Goal: Task Accomplishment & Management: Manage account settings

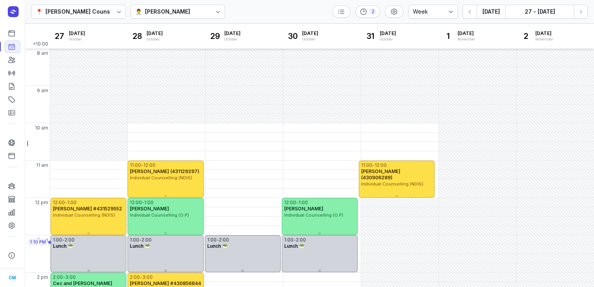
select select "week"
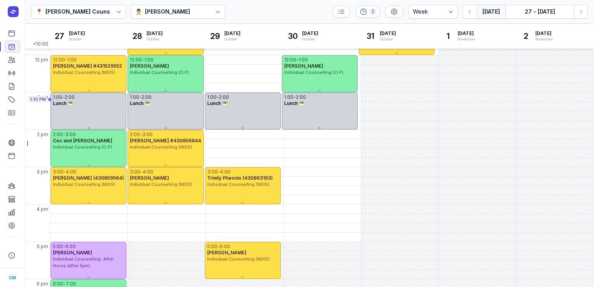
click at [482, 14] on button "[DATE]" at bounding box center [491, 12] width 29 height 14
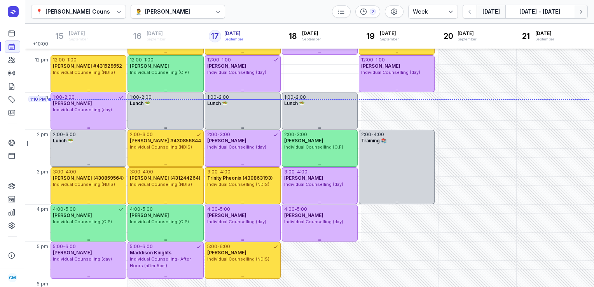
click at [580, 14] on icon "button" at bounding box center [581, 12] width 8 height 8
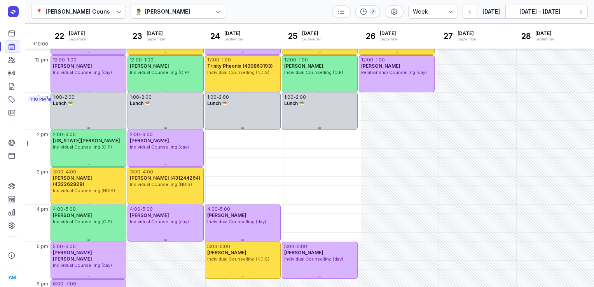
click at [485, 13] on button "[DATE]" at bounding box center [491, 12] width 29 height 14
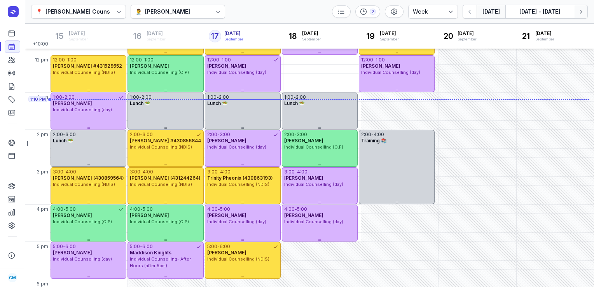
click at [579, 10] on icon "button" at bounding box center [581, 12] width 8 height 8
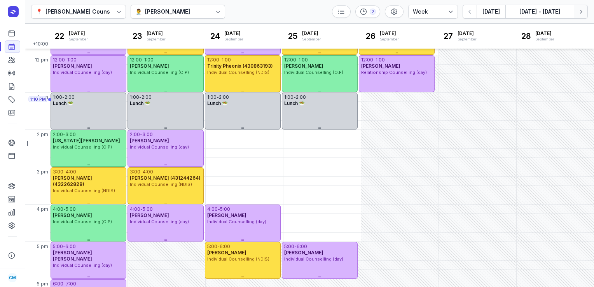
click at [579, 10] on icon "button" at bounding box center [581, 12] width 8 height 8
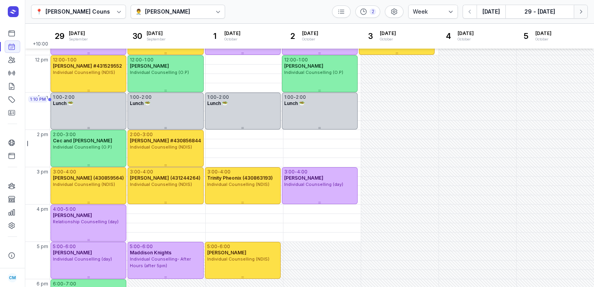
click at [579, 10] on icon "button" at bounding box center [581, 12] width 8 height 8
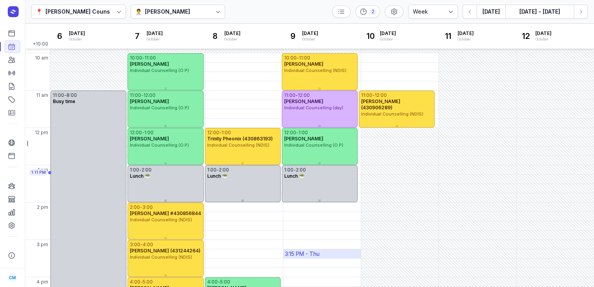
scroll to position [67, 0]
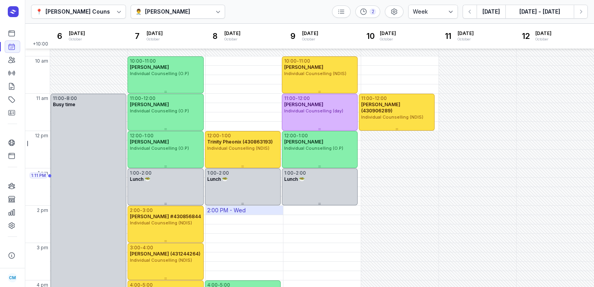
click at [226, 210] on div "2:00 PM - Wed" at bounding box center [226, 210] width 38 height 8
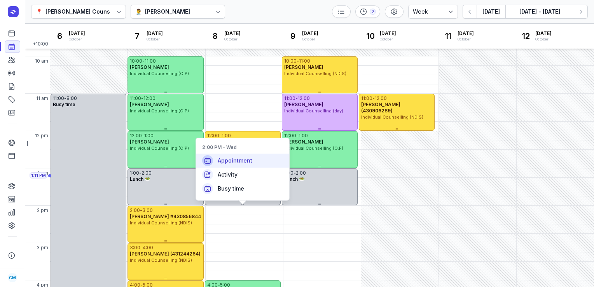
click at [241, 166] on div "Appointment" at bounding box center [242, 161] width 93 height 14
select select
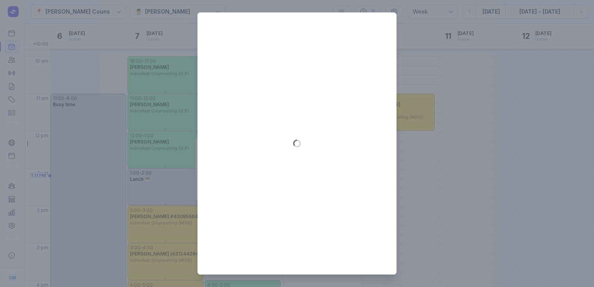
type input "[DATE]"
select select "14:00"
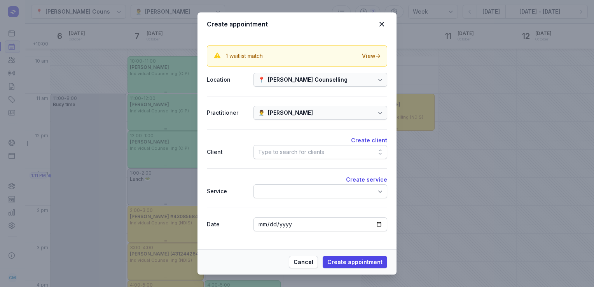
click at [299, 151] on div "Type to search for clients" at bounding box center [291, 151] width 66 height 9
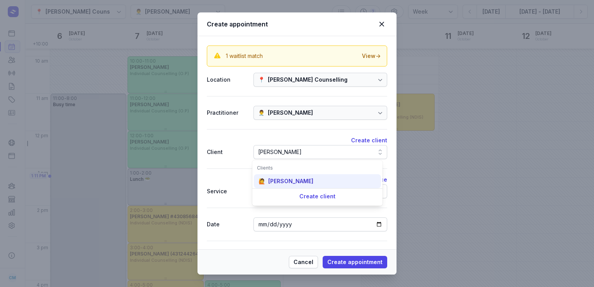
type input "[PERSON_NAME]"
click at [294, 178] on div "🙋 [PERSON_NAME]" at bounding box center [317, 181] width 127 height 14
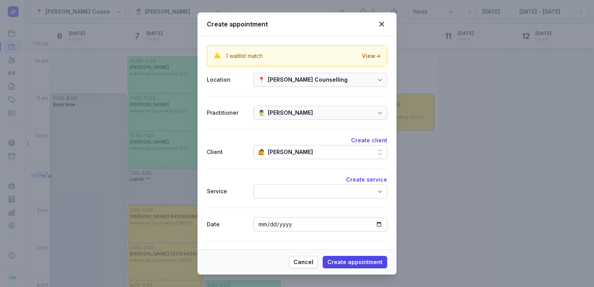
click at [292, 188] on div at bounding box center [321, 191] width 134 height 14
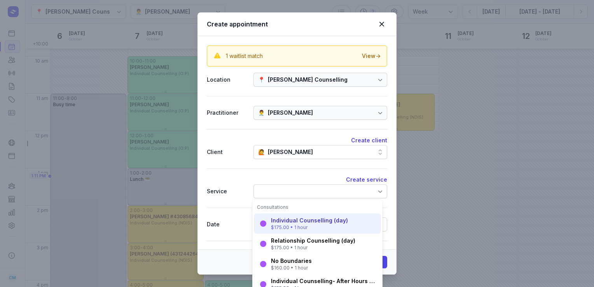
click at [290, 222] on div "Individual Counselling (day)" at bounding box center [309, 221] width 77 height 8
select select "15:00"
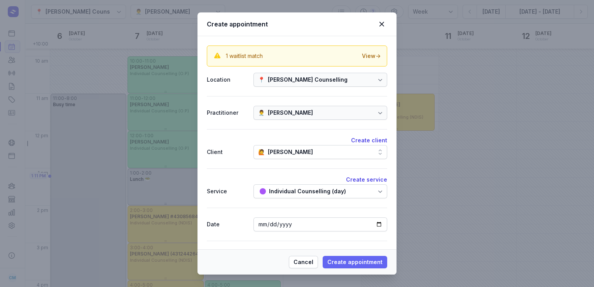
click at [347, 259] on span "Create appointment" at bounding box center [354, 261] width 55 height 9
select select
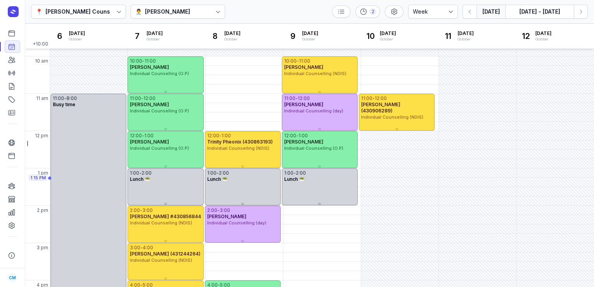
click at [497, 10] on button "[DATE]" at bounding box center [491, 12] width 29 height 14
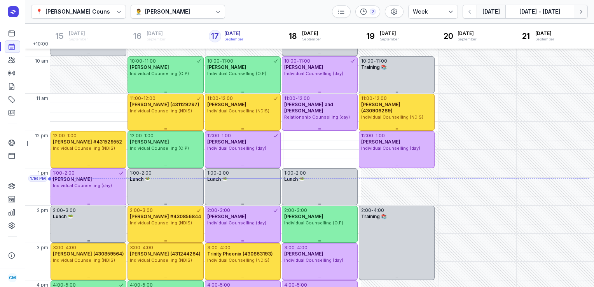
click at [580, 15] on icon "button" at bounding box center [581, 12] width 8 height 8
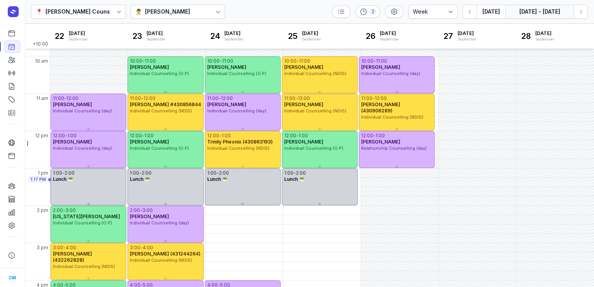
click at [557, 11] on button "[DATE] - [DATE]" at bounding box center [540, 12] width 68 height 14
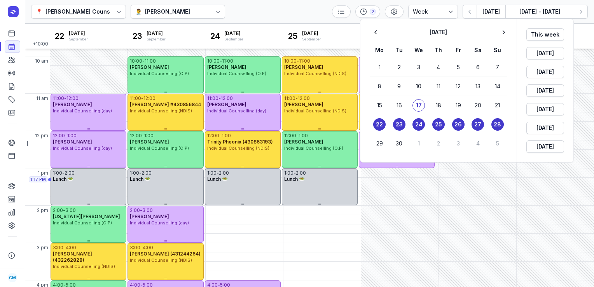
click at [461, 123] on time "26" at bounding box center [458, 125] width 7 height 8
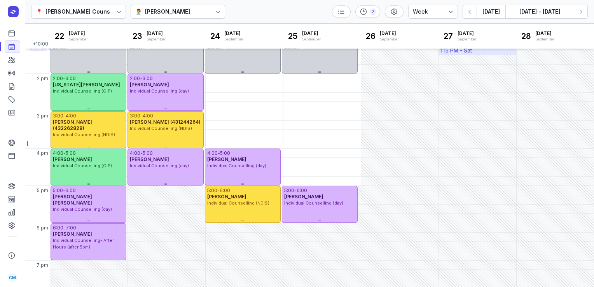
scroll to position [209, 0]
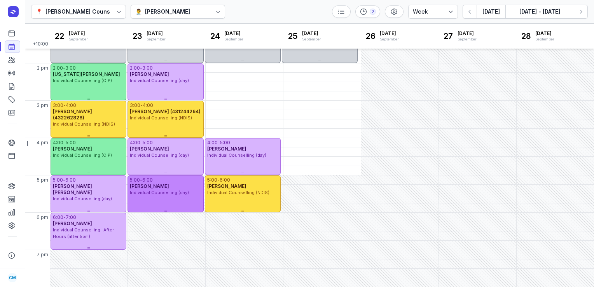
drag, startPoint x: 316, startPoint y: 189, endPoint x: 174, endPoint y: 194, distance: 141.6
click at [174, 194] on span "Individual Counselling (day)" at bounding box center [159, 192] width 59 height 5
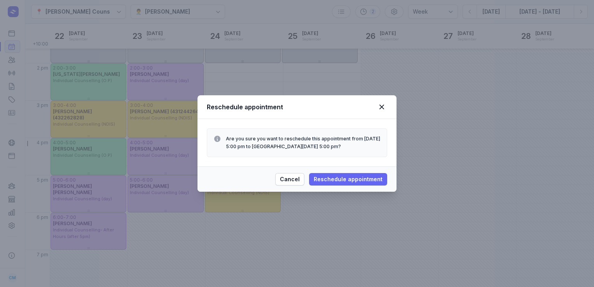
click at [348, 177] on span "Reschedule appointment" at bounding box center [348, 179] width 69 height 9
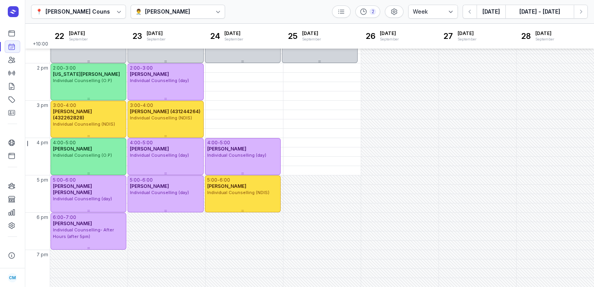
click at [203, 12] on div "👨‍⚕️ [PERSON_NAME]" at bounding box center [178, 12] width 95 height 14
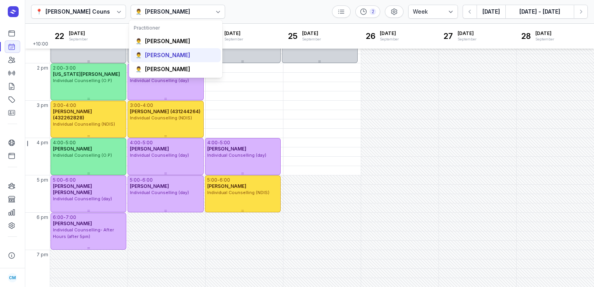
click at [168, 52] on div "[PERSON_NAME]" at bounding box center [167, 55] width 45 height 8
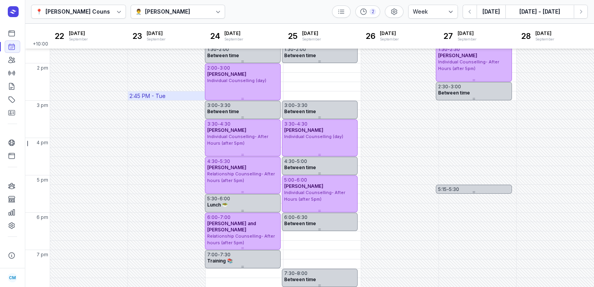
scroll to position [117, 0]
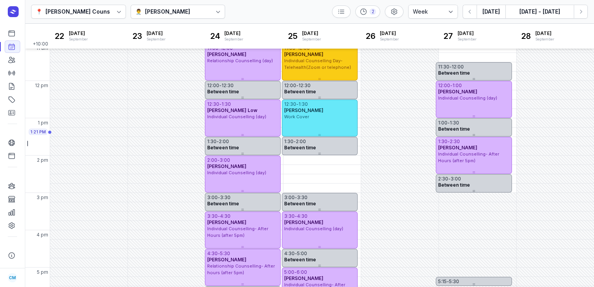
click at [311, 65] on span "Individual Counselling Day- Telehealth(Zoom or telephone)" at bounding box center [317, 64] width 67 height 12
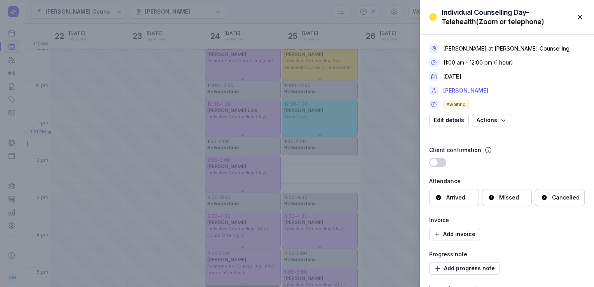
click at [458, 89] on link "[PERSON_NAME]" at bounding box center [465, 90] width 45 height 9
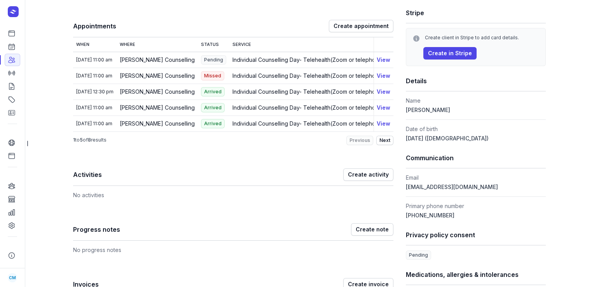
scroll to position [104, 0]
drag, startPoint x: 469, startPoint y: 188, endPoint x: 404, endPoint y: 186, distance: 65.0
click at [406, 186] on dd "[EMAIL_ADDRESS][DOMAIN_NAME]" at bounding box center [476, 186] width 140 height 9
copy span "[EMAIL_ADDRESS][DOMAIN_NAME]"
drag, startPoint x: 447, startPoint y: 108, endPoint x: 417, endPoint y: 109, distance: 30.0
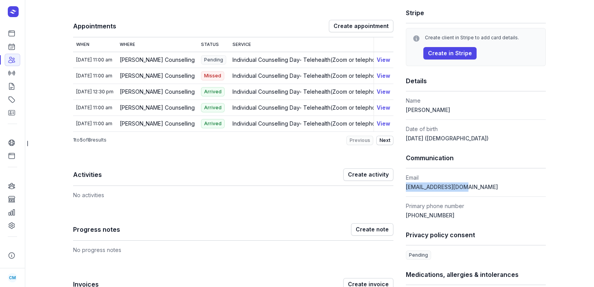
click at [417, 109] on dd "[PERSON_NAME]" at bounding box center [476, 109] width 140 height 9
copy span "Zoutenbier"
click at [8, 47] on icon at bounding box center [12, 47] width 8 height 8
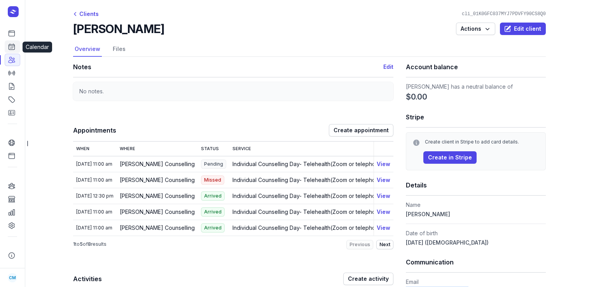
select select "week"
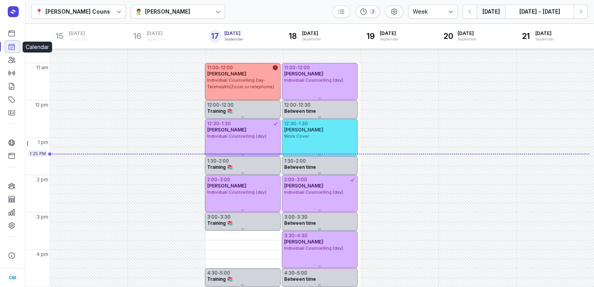
scroll to position [105, 0]
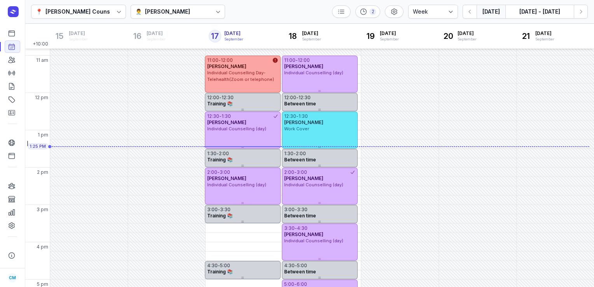
click at [211, 14] on div at bounding box center [218, 12] width 14 height 14
click at [190, 12] on div "👨‍⚕️ [PERSON_NAME]" at bounding box center [178, 12] width 95 height 14
click at [161, 12] on div "[PERSON_NAME]" at bounding box center [167, 11] width 45 height 9
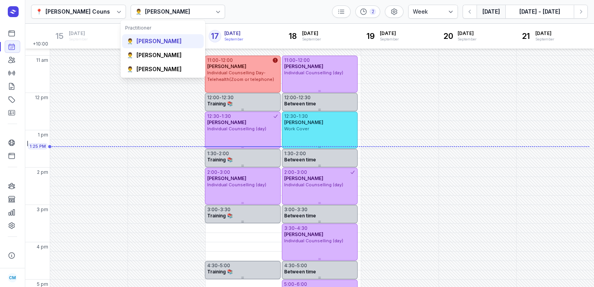
click at [154, 39] on div "[PERSON_NAME]" at bounding box center [158, 41] width 45 height 8
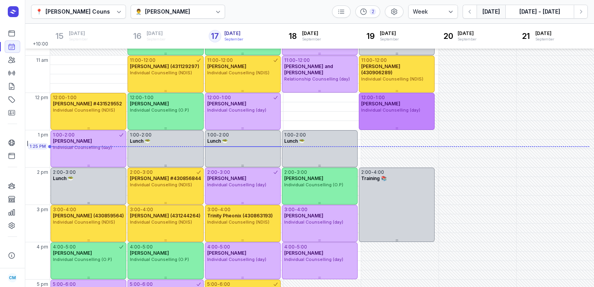
click at [390, 116] on div "12:00 - 1:00 [PERSON_NAME] Individual Counselling (day)" at bounding box center [397, 111] width 76 height 37
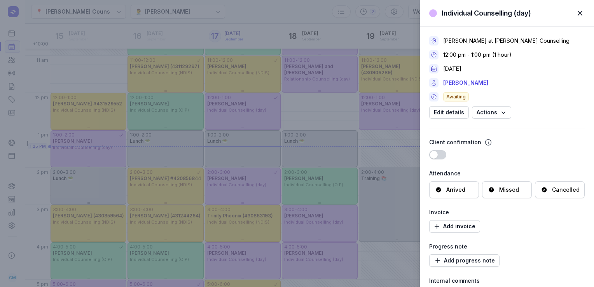
click at [552, 189] on div "Cancelled" at bounding box center [566, 190] width 28 height 8
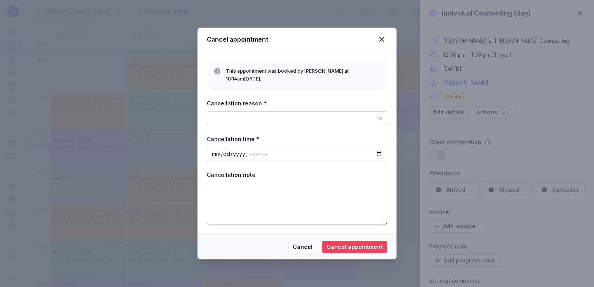
click at [350, 247] on span "Cancel appointment" at bounding box center [355, 246] width 56 height 9
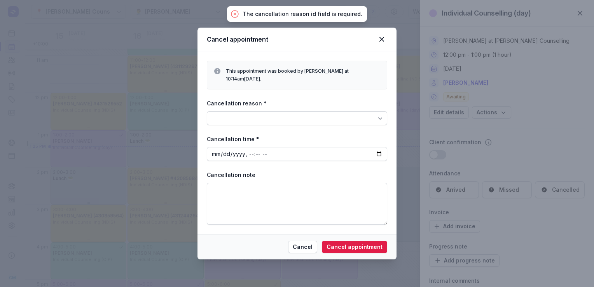
click at [367, 119] on div at bounding box center [297, 118] width 180 height 14
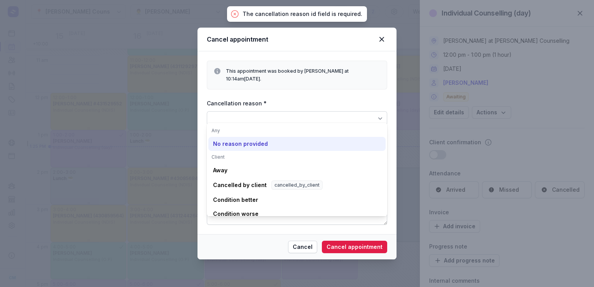
click at [282, 149] on div "No reason provided" at bounding box center [296, 144] width 177 height 14
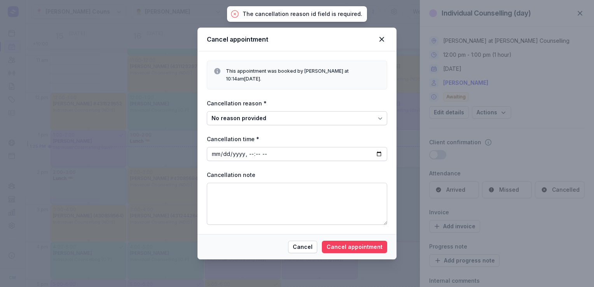
click at [348, 242] on span "Cancel appointment" at bounding box center [355, 246] width 56 height 9
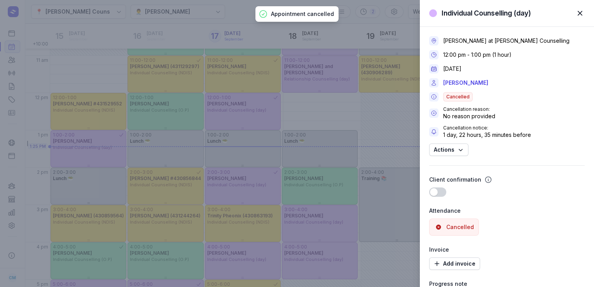
click at [376, 29] on div "Individual Counselling (day) Close panel [PERSON_NAME] at [PERSON_NAME] Counsel…" at bounding box center [297, 143] width 594 height 287
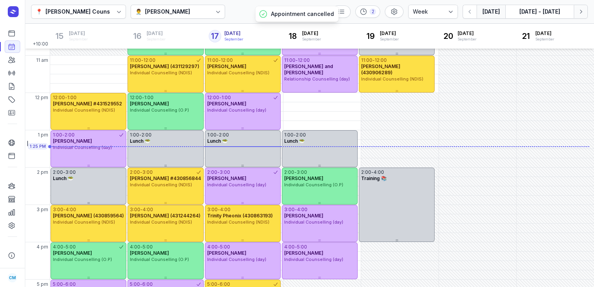
click at [582, 10] on icon "button" at bounding box center [581, 12] width 8 height 8
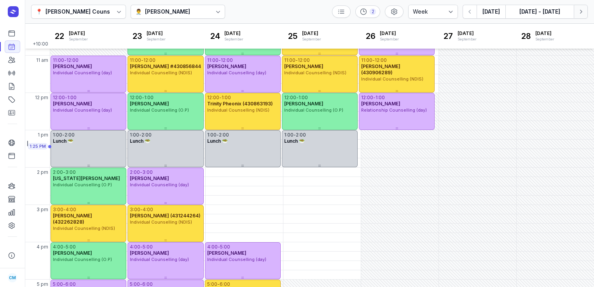
click at [582, 10] on icon "button" at bounding box center [581, 12] width 8 height 8
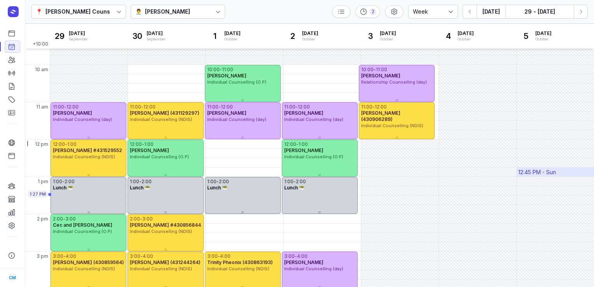
scroll to position [54, 0]
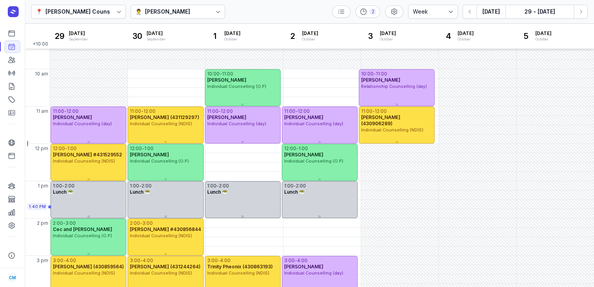
click at [190, 9] on div "[PERSON_NAME]" at bounding box center [167, 11] width 45 height 9
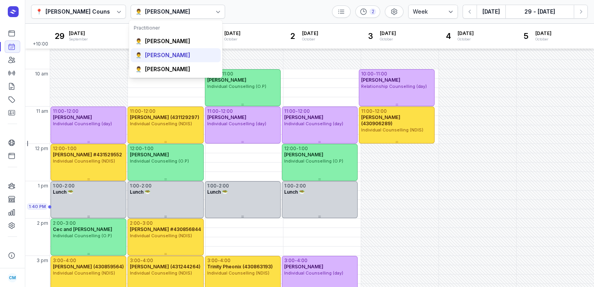
click at [169, 58] on div "[PERSON_NAME]" at bounding box center [167, 55] width 45 height 8
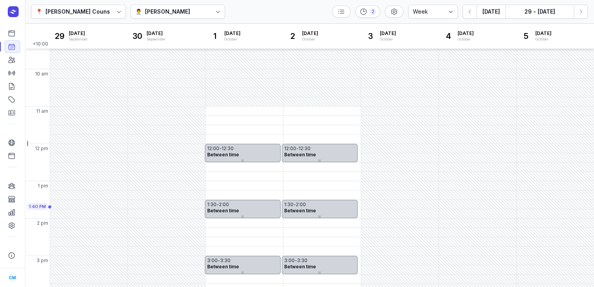
click at [184, 12] on div "👨‍⚕️ [PERSON_NAME]" at bounding box center [178, 12] width 95 height 14
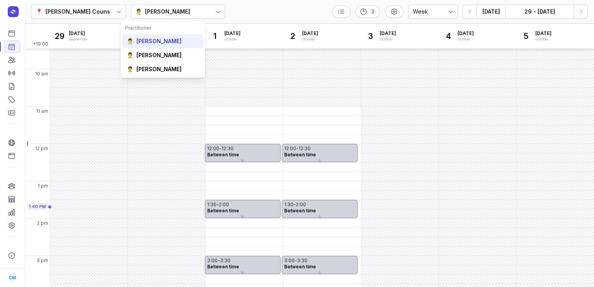
click at [170, 41] on div "[PERSON_NAME]" at bounding box center [158, 41] width 45 height 8
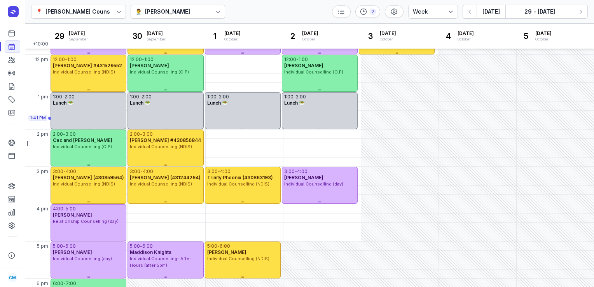
scroll to position [80, 0]
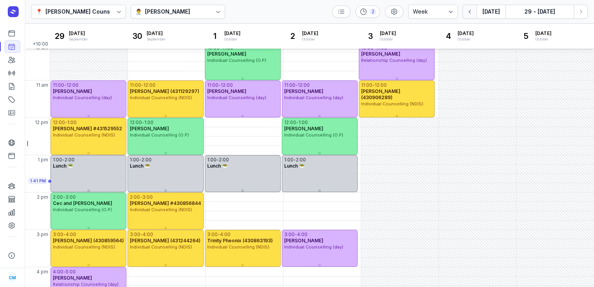
click at [470, 7] on button "button" at bounding box center [470, 12] width 14 height 14
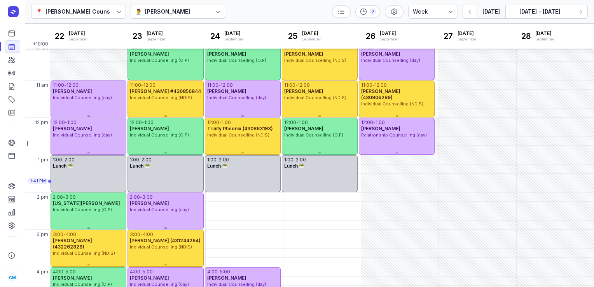
click at [492, 12] on button "[DATE]" at bounding box center [491, 12] width 29 height 14
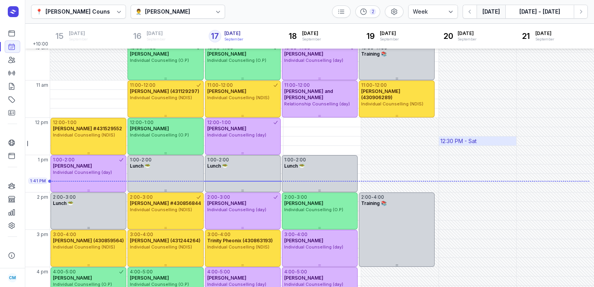
scroll to position [108, 0]
